Goal: Task Accomplishment & Management: Use online tool/utility

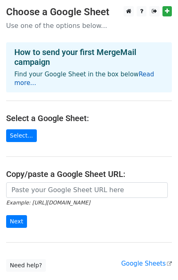
click at [142, 76] on link "Read more..." at bounding box center [84, 79] width 140 height 16
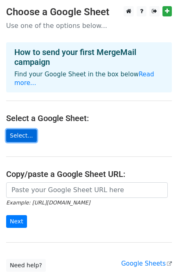
click at [20, 134] on link "Select..." at bounding box center [21, 135] width 31 height 13
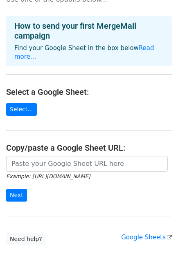
scroll to position [56, 0]
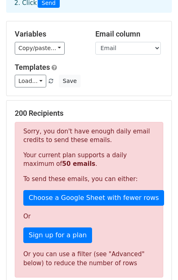
scroll to position [123, 0]
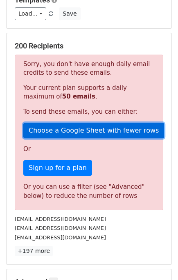
click at [82, 129] on link "Choose a Google Sheet with fewer rows" at bounding box center [93, 131] width 141 height 16
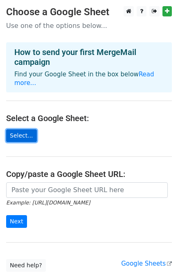
click at [23, 134] on link "Select..." at bounding box center [21, 135] width 31 height 13
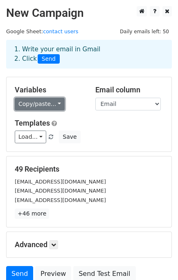
click at [48, 104] on link "Copy/paste..." at bounding box center [40, 104] width 50 height 13
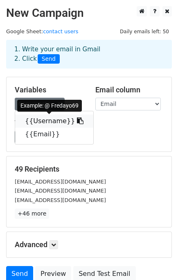
click at [52, 117] on link "{{Username}}" at bounding box center [54, 120] width 78 height 13
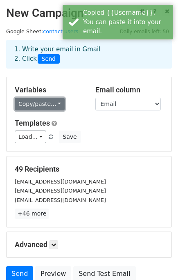
click at [54, 106] on link "Copy/paste..." at bounding box center [40, 104] width 50 height 13
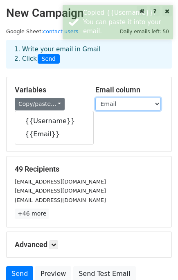
click at [123, 105] on select "Username Email" at bounding box center [129, 104] width 66 height 13
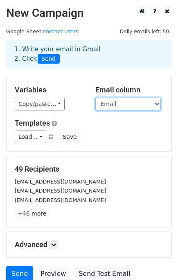
click at [123, 102] on select "Username Email" at bounding box center [129, 104] width 66 height 13
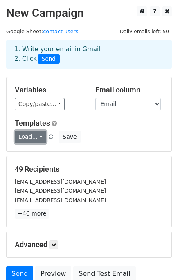
click at [38, 138] on link "Load..." at bounding box center [31, 136] width 32 height 13
click at [38, 136] on link "Load..." at bounding box center [31, 136] width 32 height 13
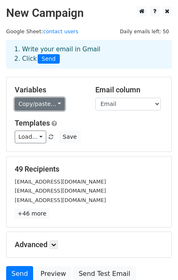
click at [51, 106] on link "Copy/paste..." at bounding box center [40, 104] width 50 height 13
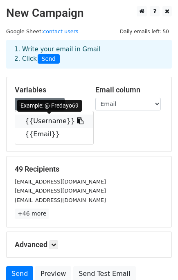
click at [41, 122] on link "{{Username}}" at bounding box center [54, 120] width 78 height 13
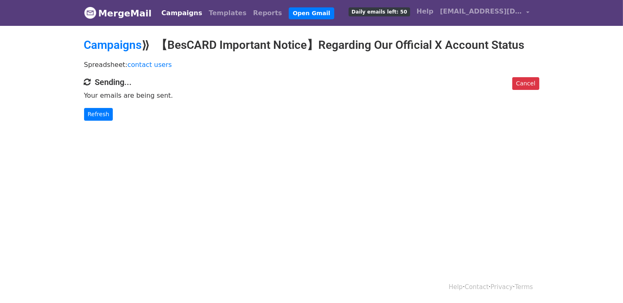
scroll to position [1, 0]
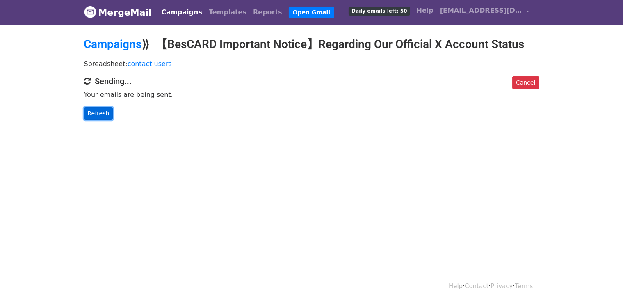
click at [100, 115] on link "Refresh" at bounding box center [98, 113] width 29 height 13
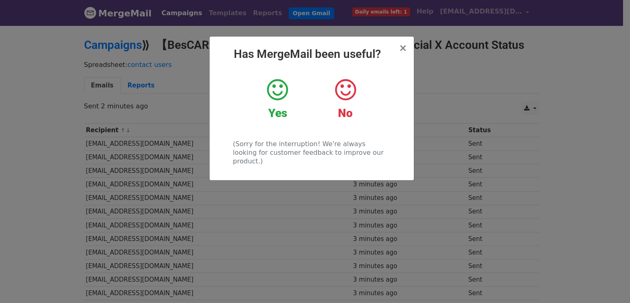
click at [279, 96] on icon at bounding box center [277, 89] width 21 height 25
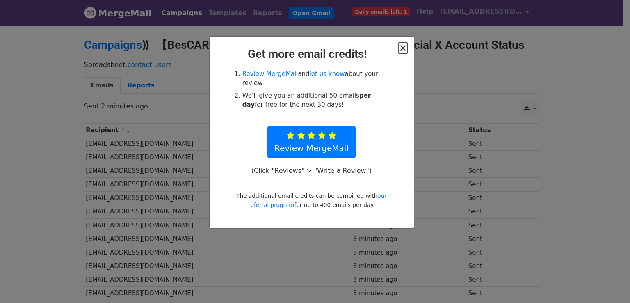
click at [404, 49] on span "×" at bounding box center [402, 47] width 8 height 11
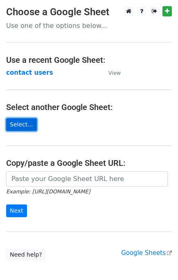
click at [28, 122] on link "Select..." at bounding box center [21, 124] width 31 height 13
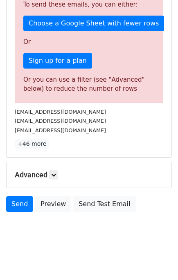
scroll to position [248, 0]
